Goal: Task Accomplishment & Management: Complete application form

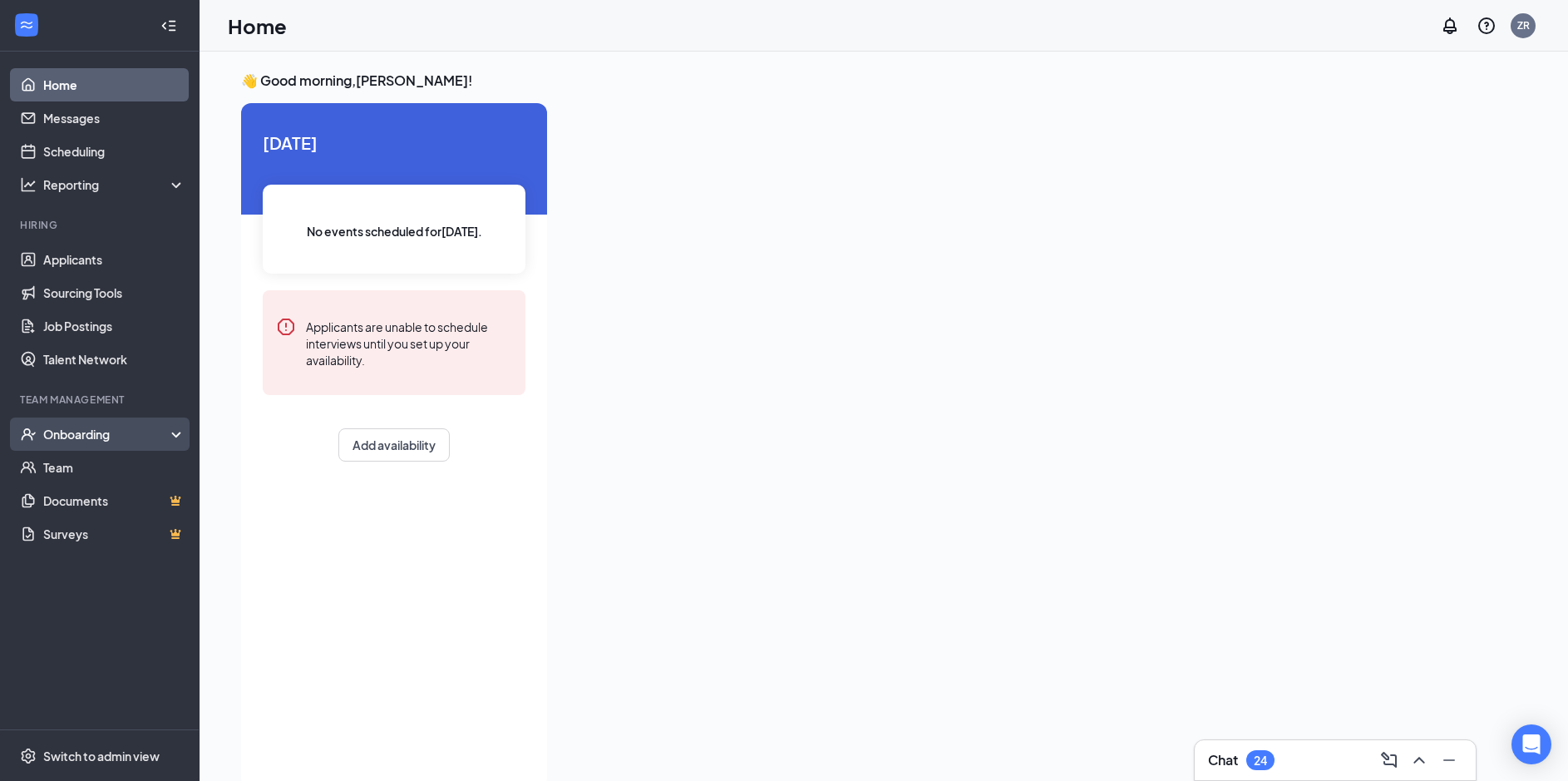
click at [86, 434] on div "Onboarding" at bounding box center [107, 434] width 128 height 16
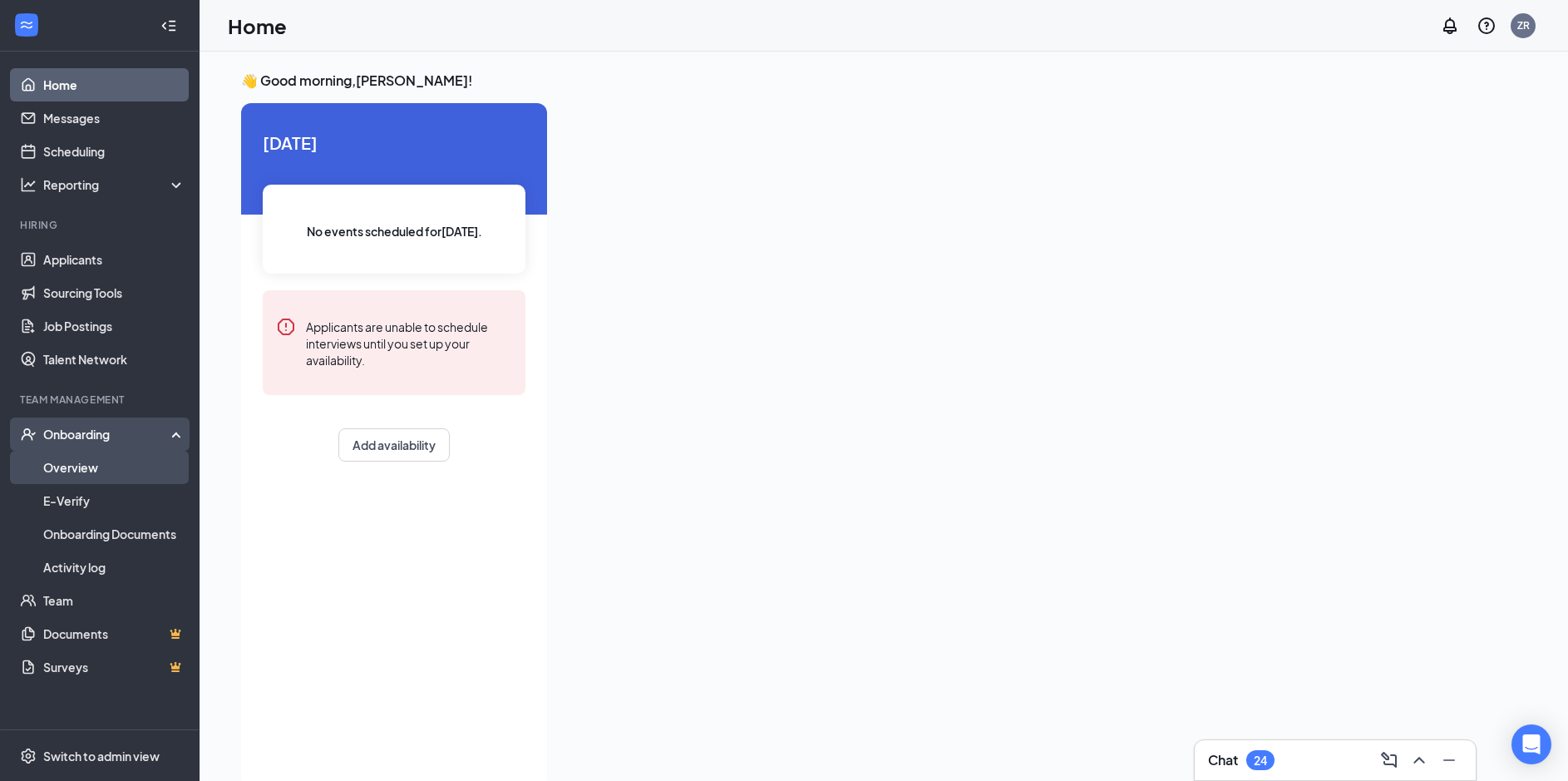
click at [72, 460] on link "Overview" at bounding box center [114, 467] width 142 height 33
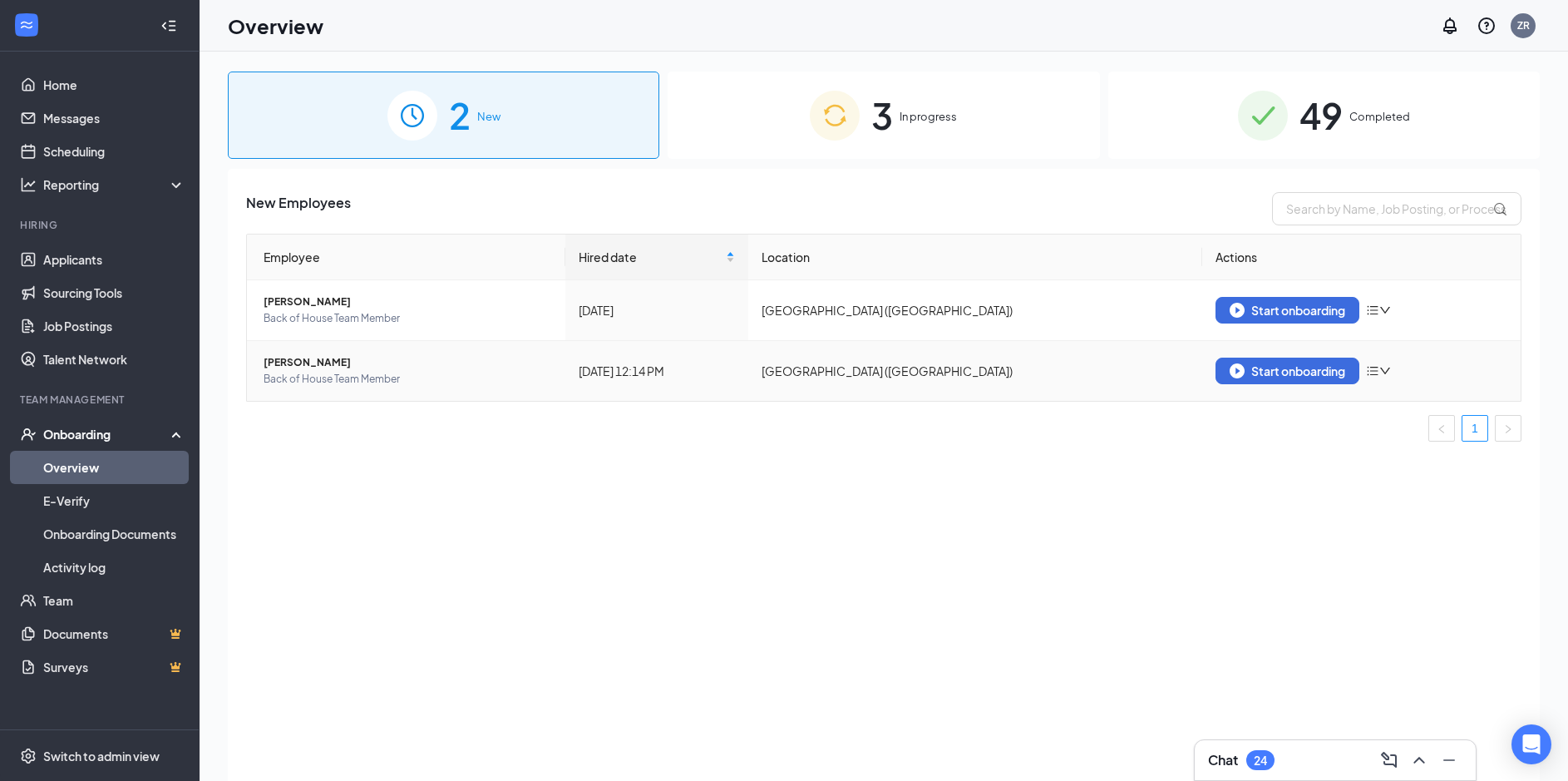
click at [1370, 374] on icon "bars" at bounding box center [1373, 372] width 11 height 9
click at [1314, 370] on div "Start onboarding" at bounding box center [1287, 371] width 115 height 15
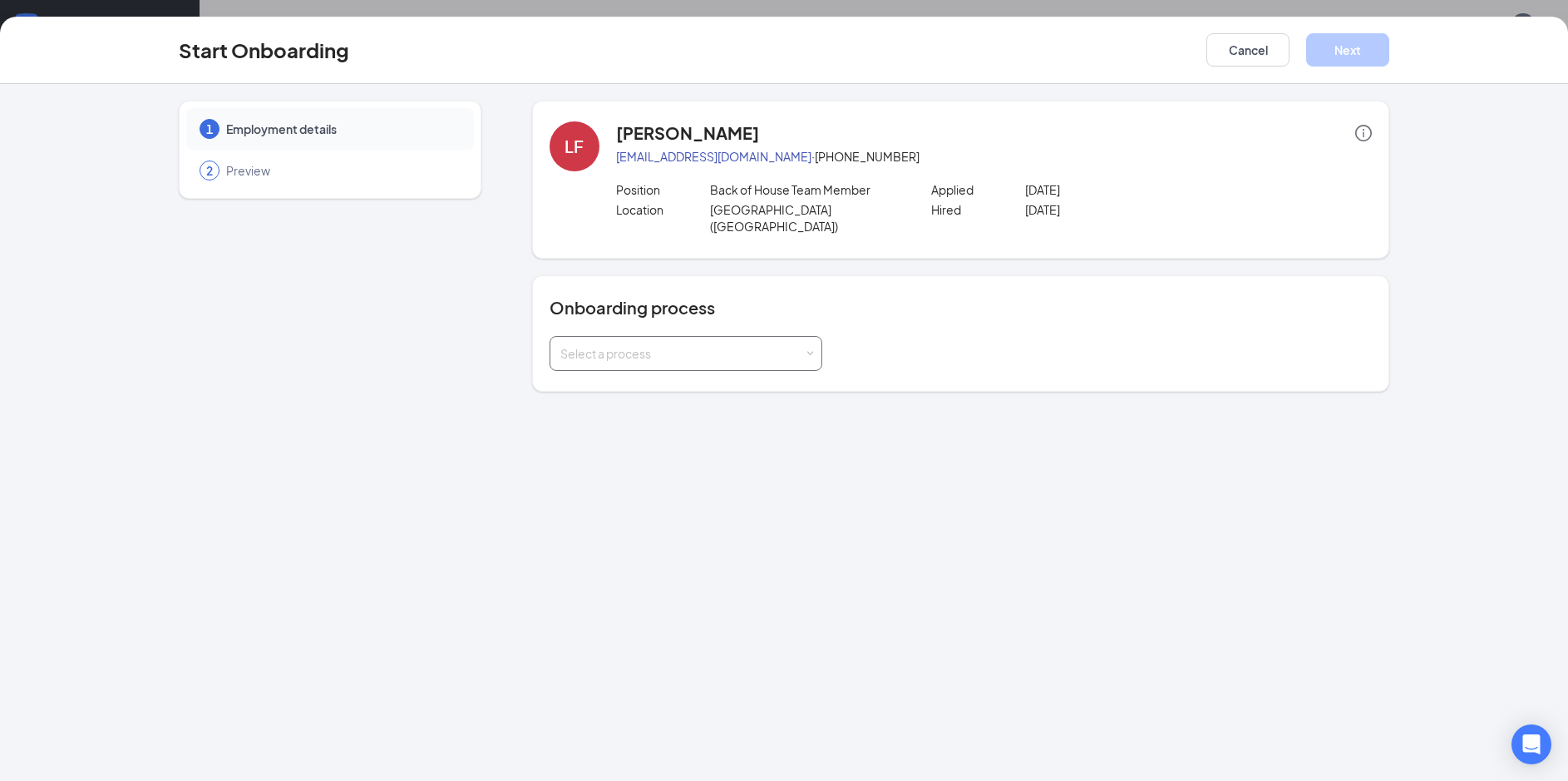
click at [669, 345] on div "Select a process" at bounding box center [682, 353] width 243 height 16
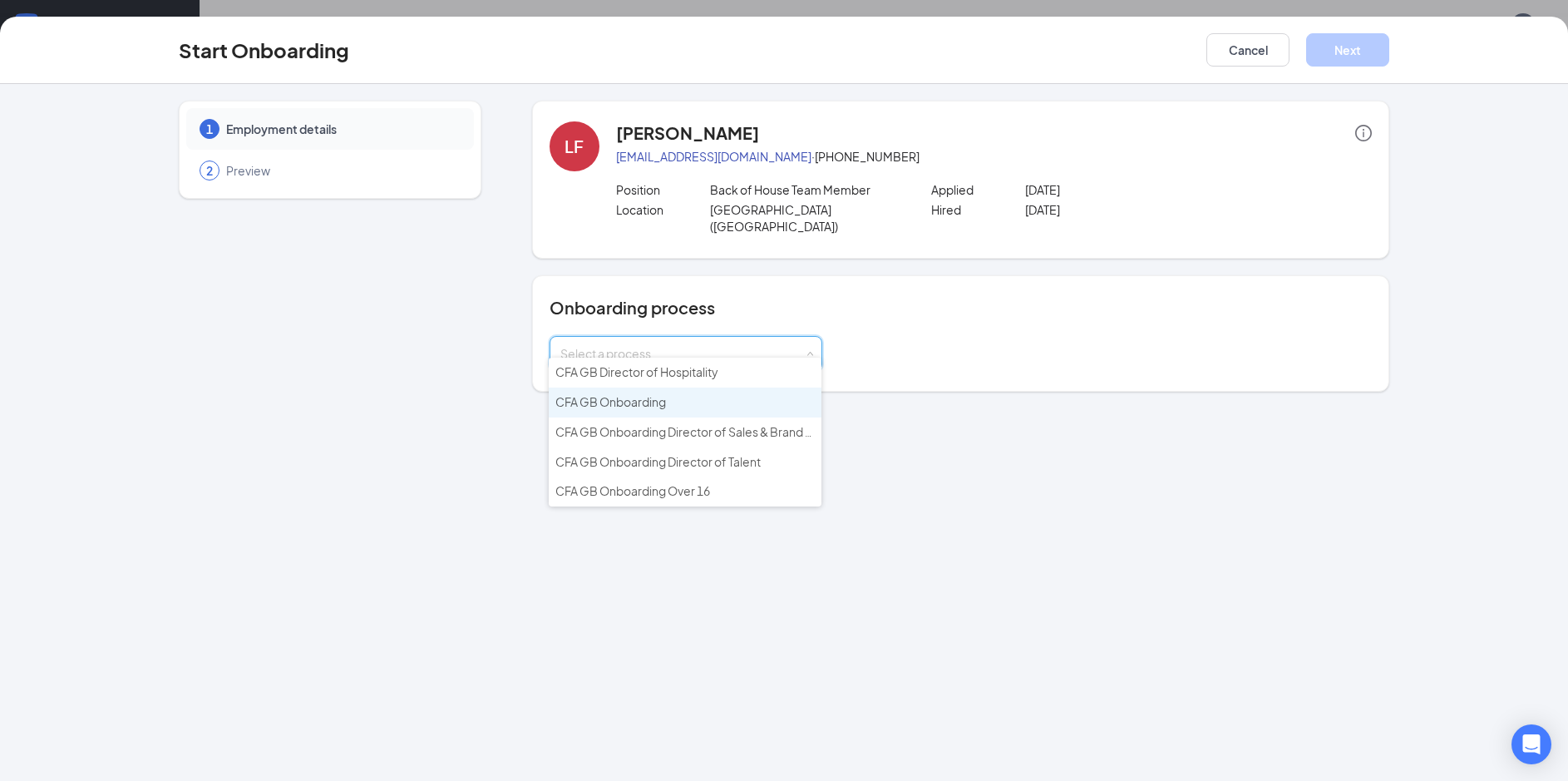
click at [651, 400] on span "CFA GB Onboarding" at bounding box center [611, 402] width 111 height 15
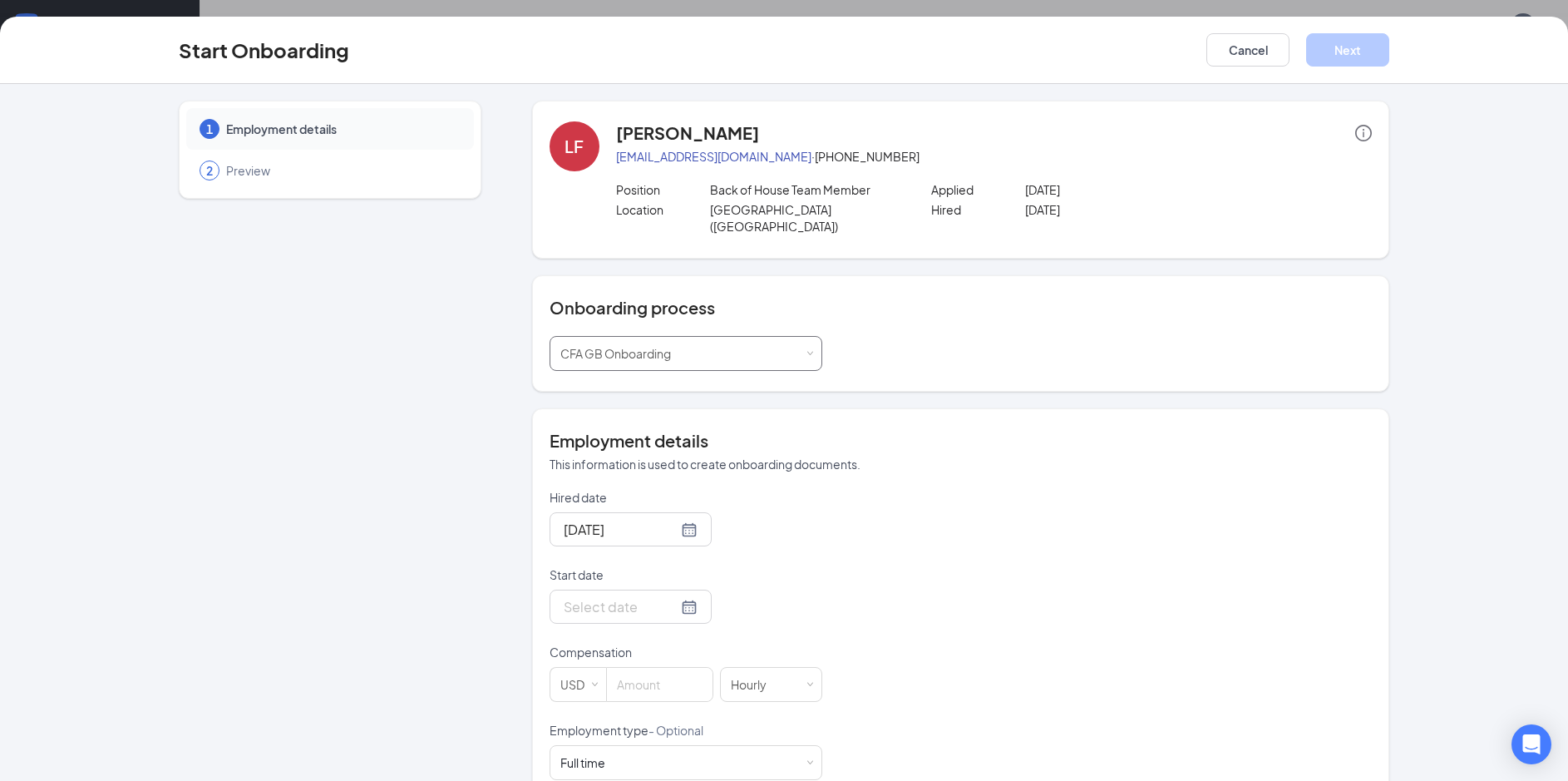
click at [781, 337] on div "Select a process CFA GB Onboarding" at bounding box center [686, 353] width 251 height 33
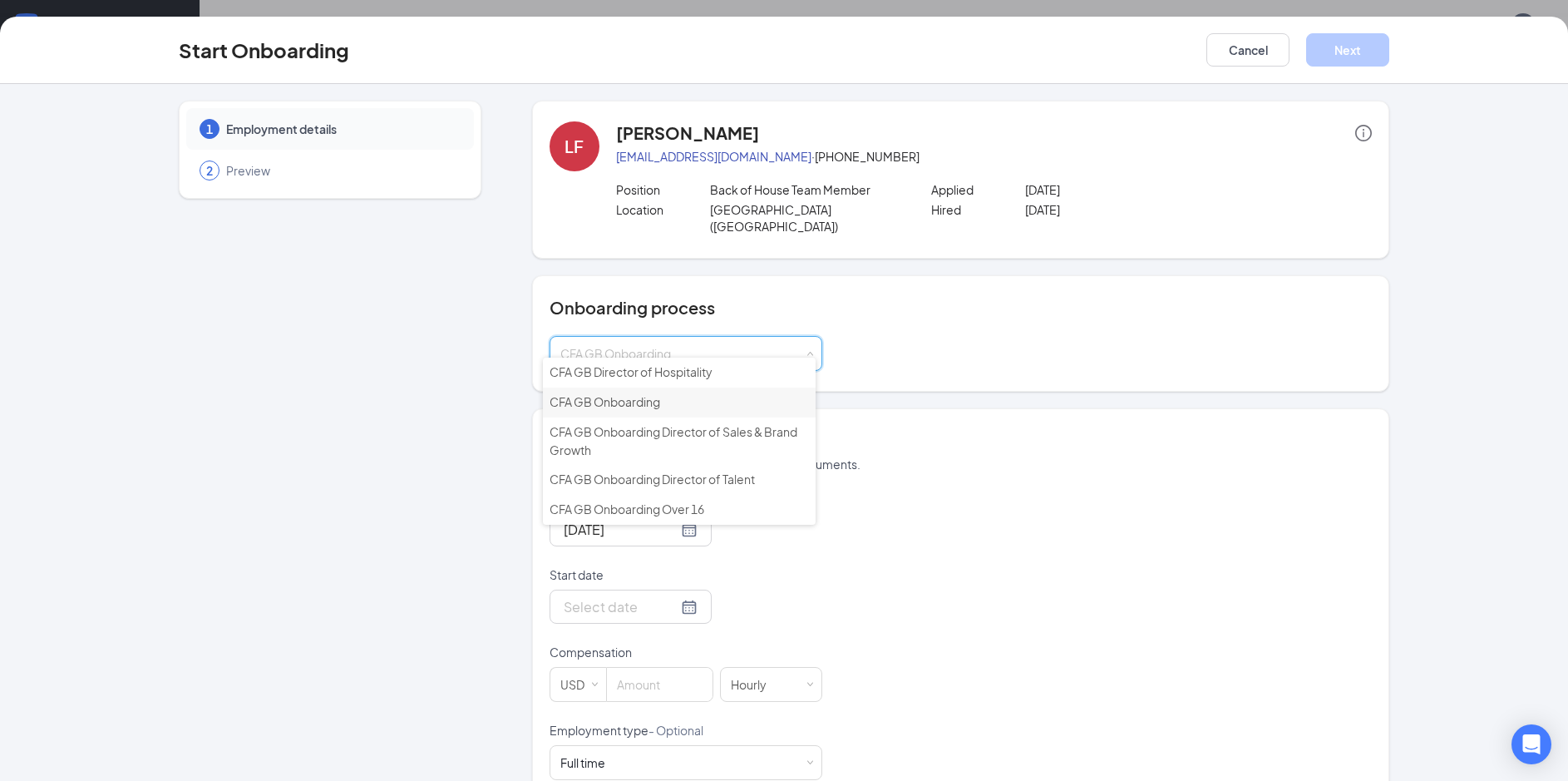
click at [658, 399] on span "CFA GB Onboarding" at bounding box center [604, 402] width 111 height 15
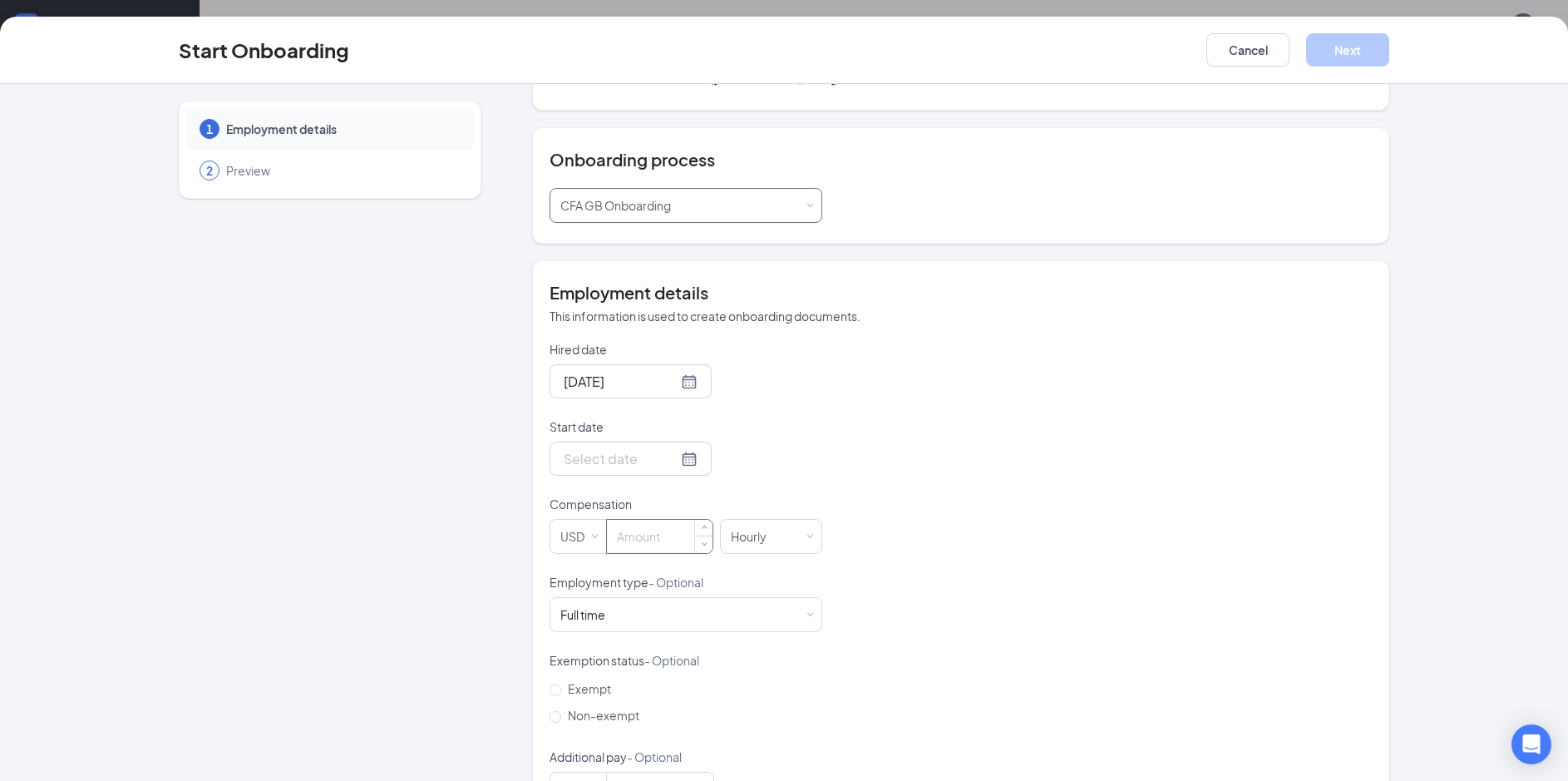
scroll to position [167, 0]
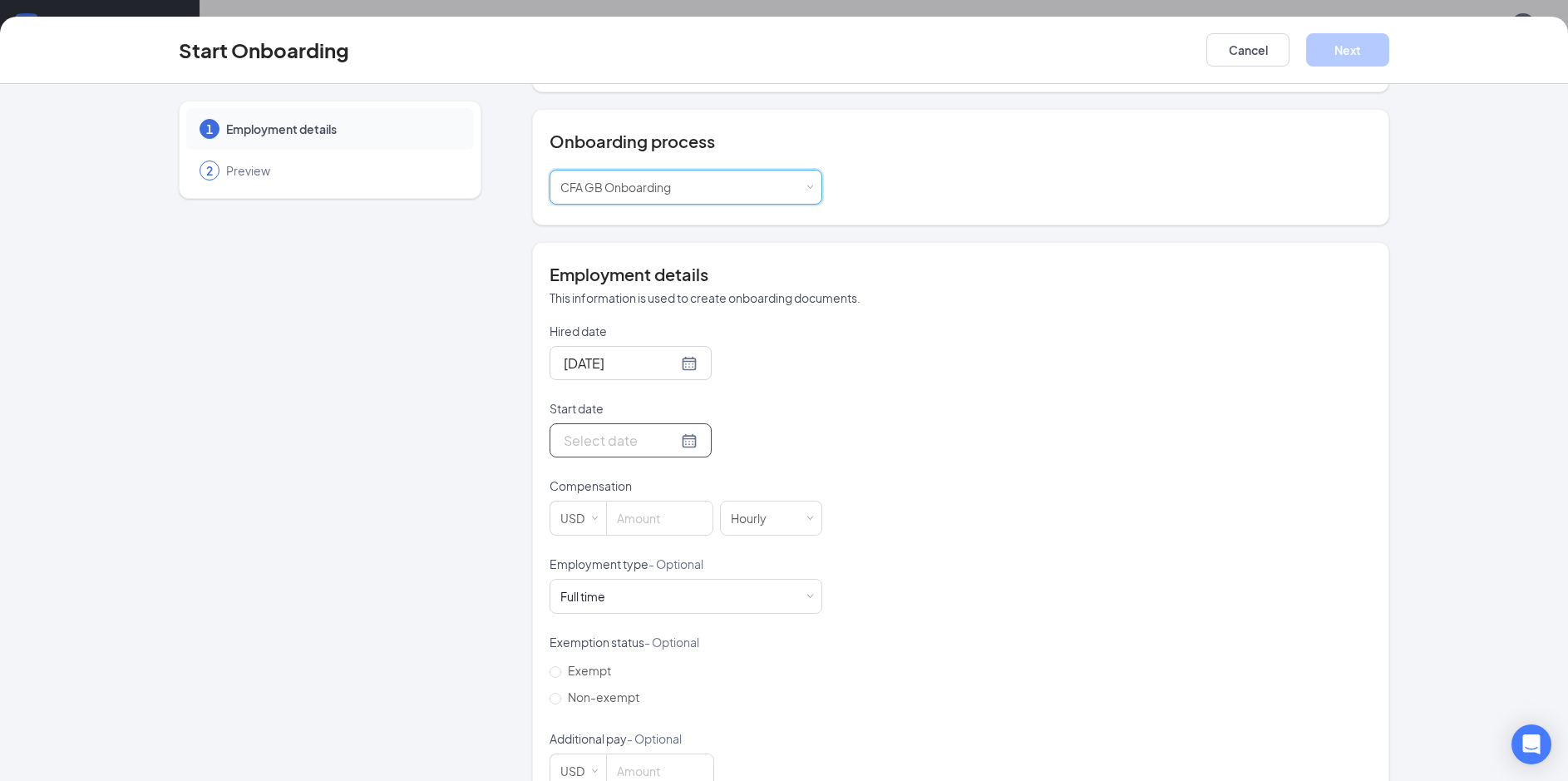
click at [593, 430] on input "Start date" at bounding box center [621, 440] width 114 height 21
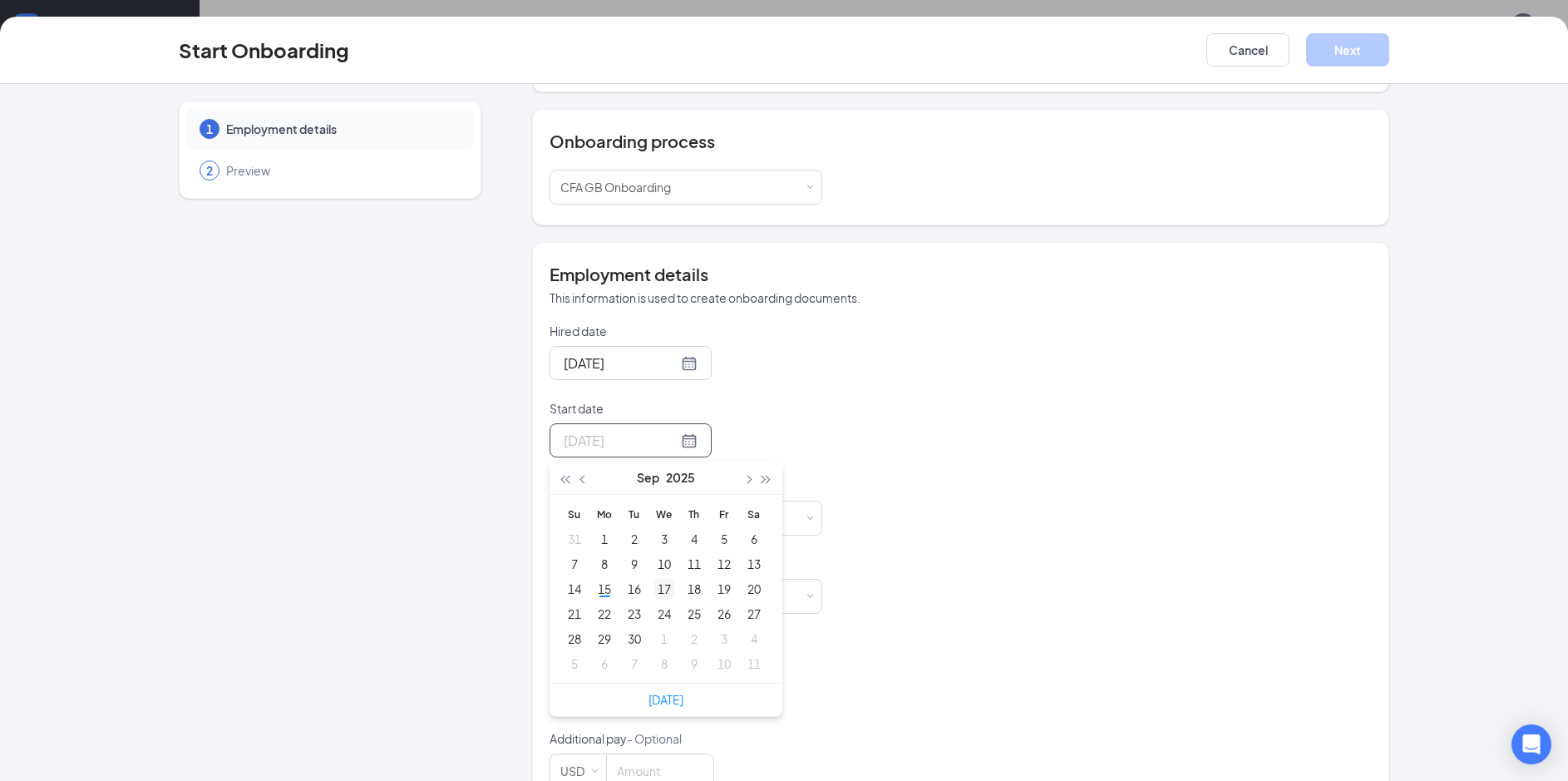
type input "[DATE]"
click at [658, 579] on div "17" at bounding box center [665, 589] width 20 height 20
click at [651, 505] on input at bounding box center [659, 518] width 105 height 33
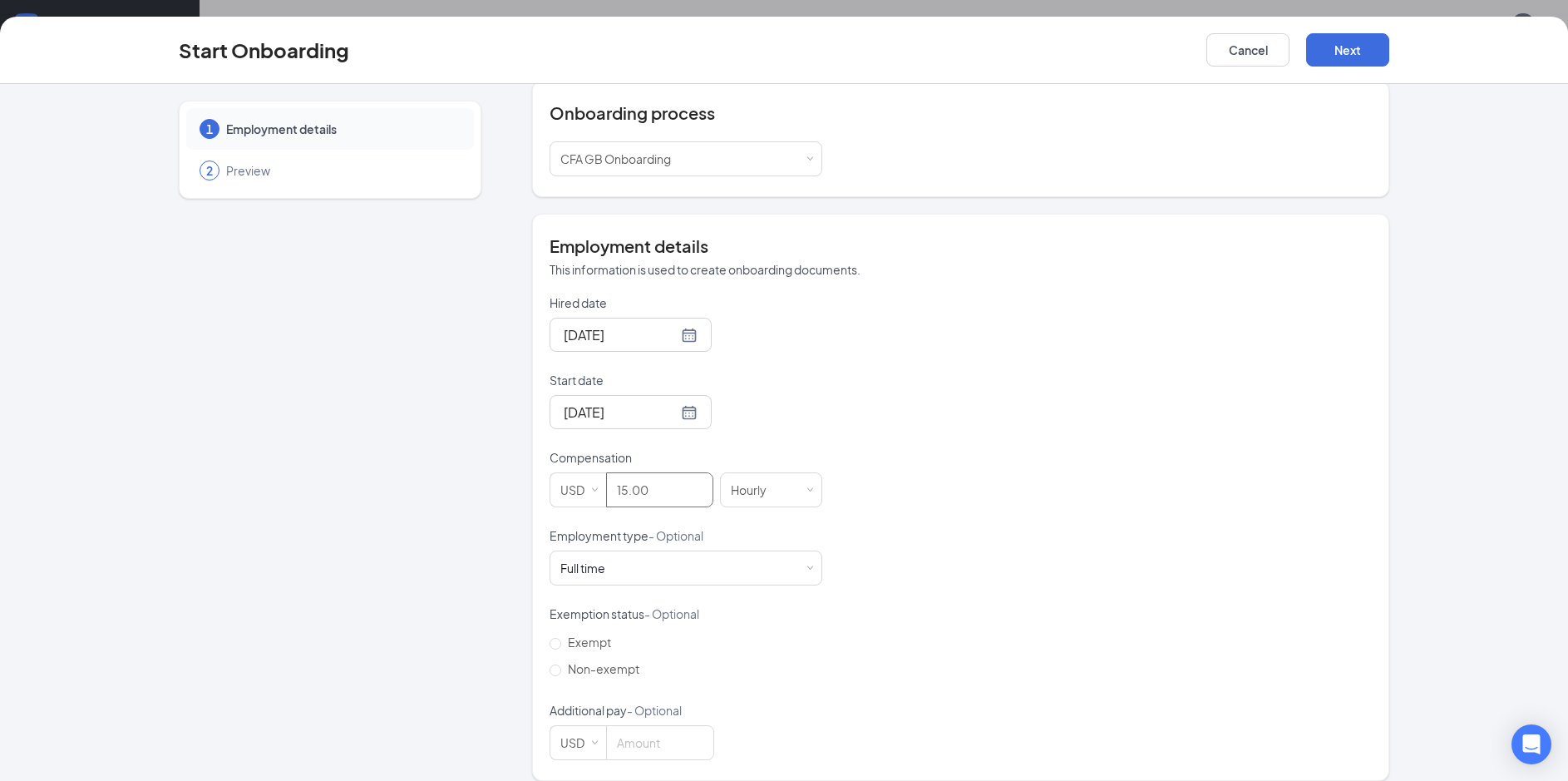
scroll to position [75, 0]
type input "15"
click at [1350, 56] on button "Next" at bounding box center [1347, 49] width 83 height 33
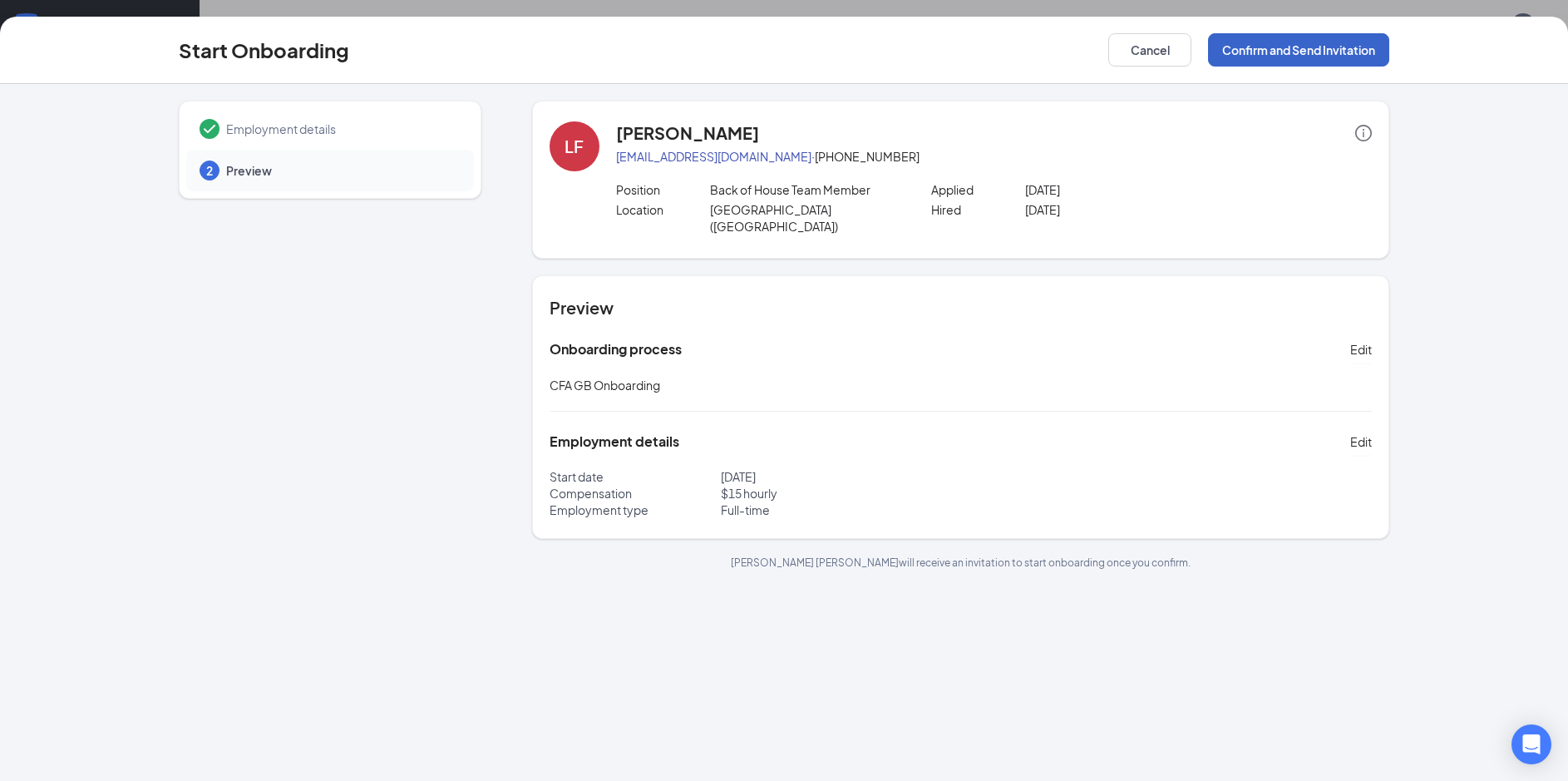
click at [1350, 56] on button "Confirm and Send Invitation" at bounding box center [1299, 49] width 181 height 33
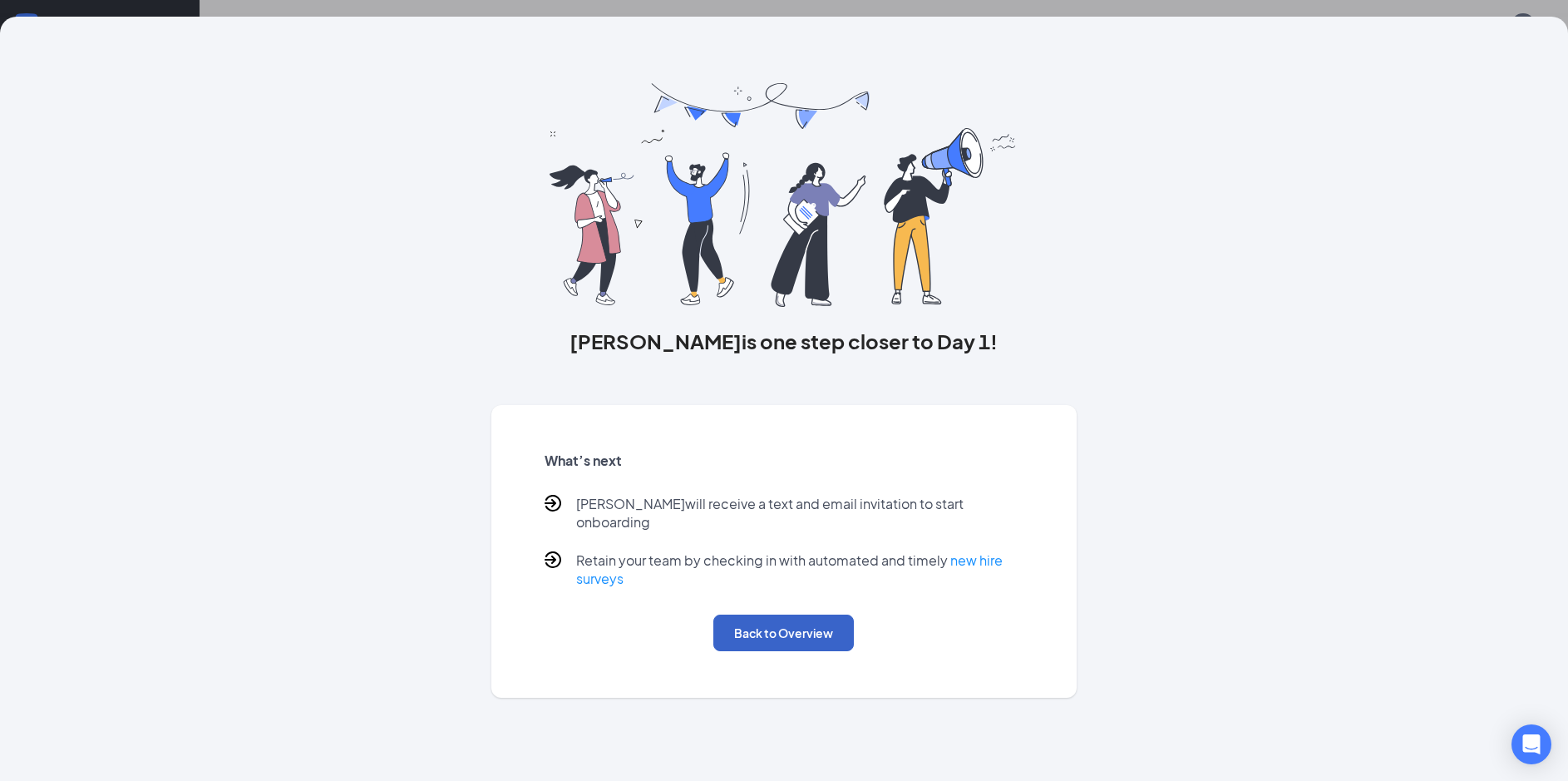
click at [795, 631] on button "Back to Overview" at bounding box center [784, 633] width 141 height 37
